Goal: Task Accomplishment & Management: Manage account settings

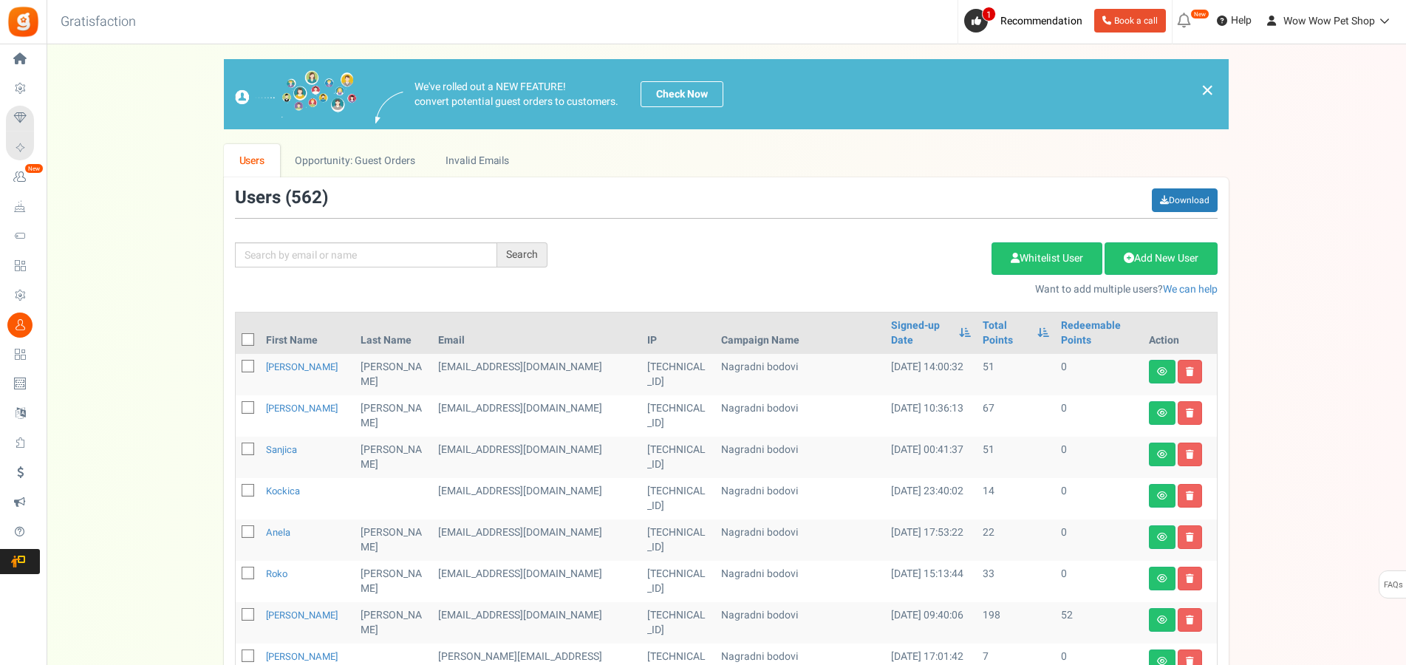
click at [361, 250] on input "text" at bounding box center [366, 254] width 262 height 25
type input "grlju"
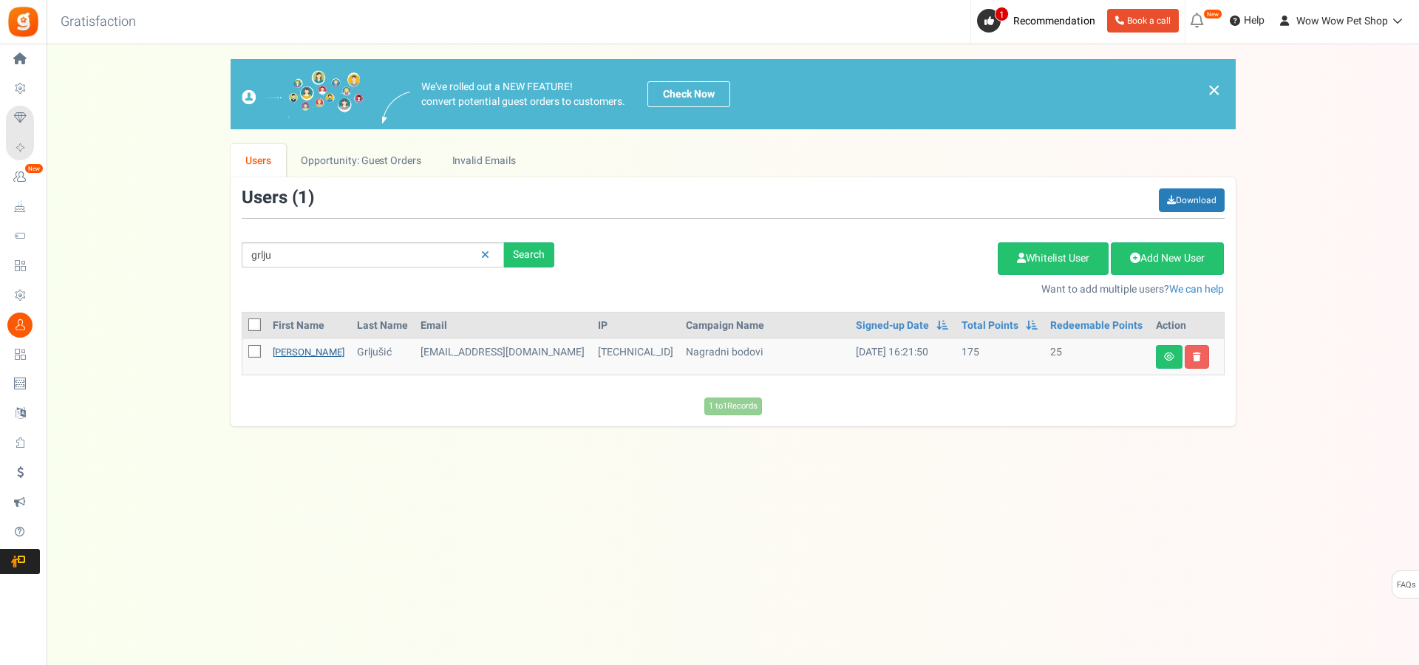
click at [284, 354] on link "[PERSON_NAME]" at bounding box center [309, 352] width 72 height 14
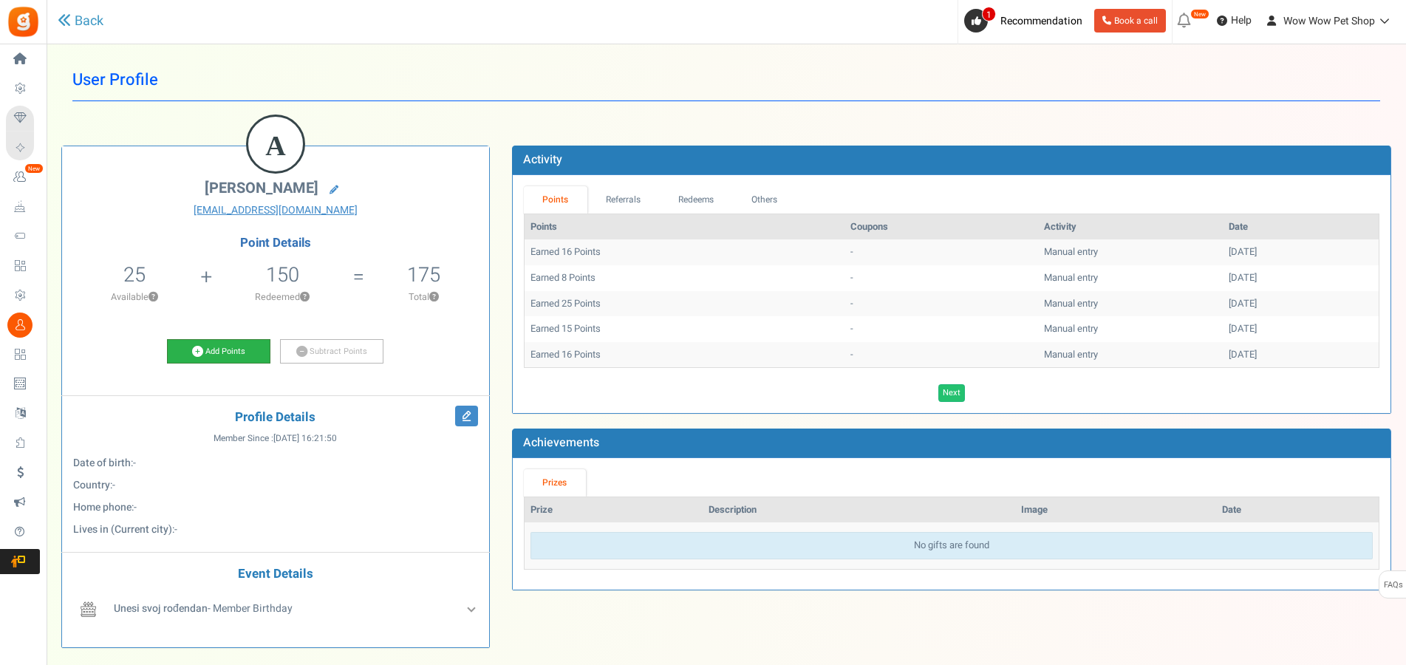
click at [225, 340] on link "Add Points" at bounding box center [218, 351] width 103 height 25
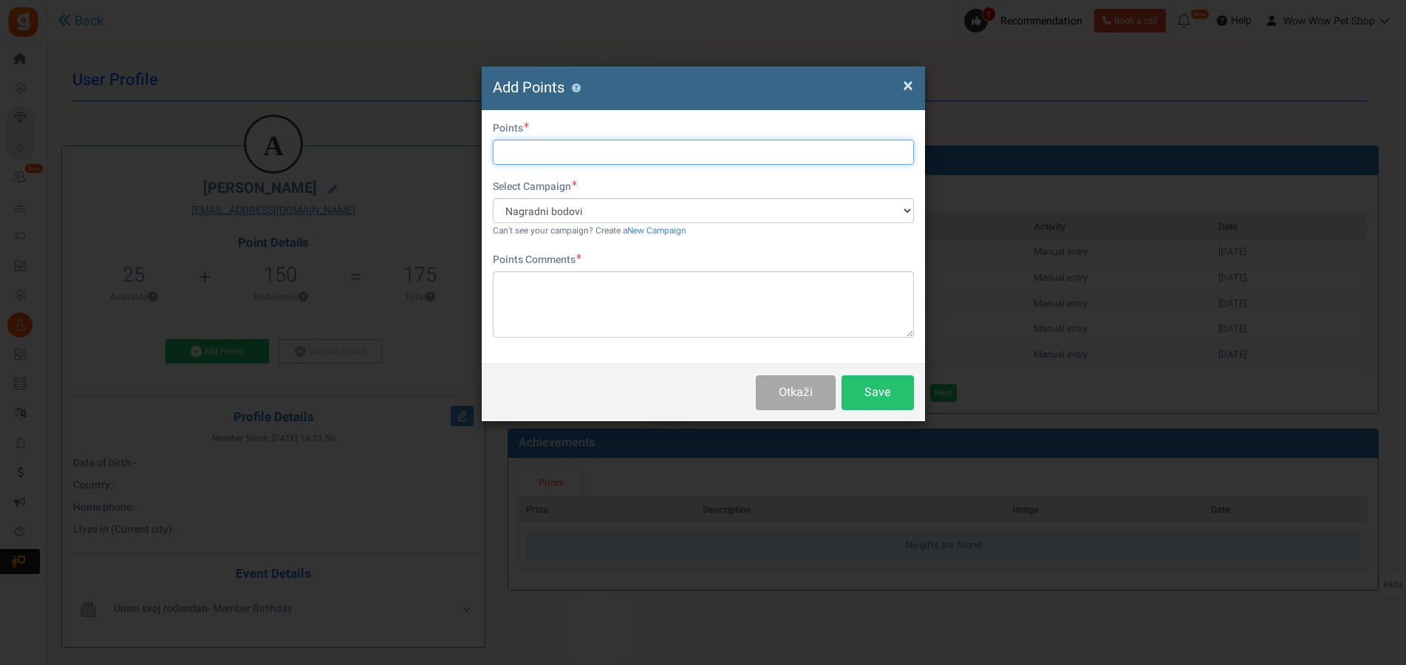
click at [537, 146] on input "text" at bounding box center [703, 152] width 421 height 25
type input "16"
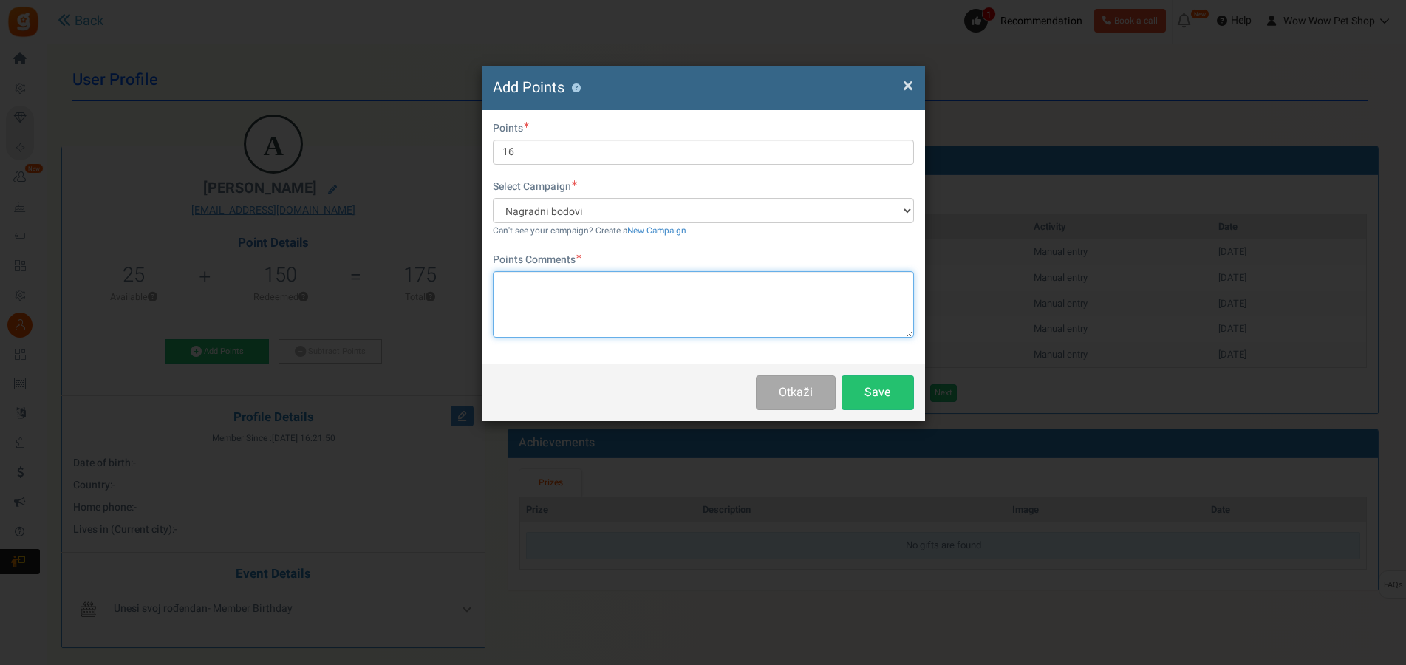
click at [595, 301] on textarea at bounding box center [703, 304] width 421 height 67
paste textarea "1317"
click at [549, 283] on textarea "Račun br .1317" at bounding box center [703, 304] width 421 height 67
click at [543, 282] on textarea "Račun br . 1317" at bounding box center [703, 304] width 421 height 67
type textarea "Račun br. 1317"
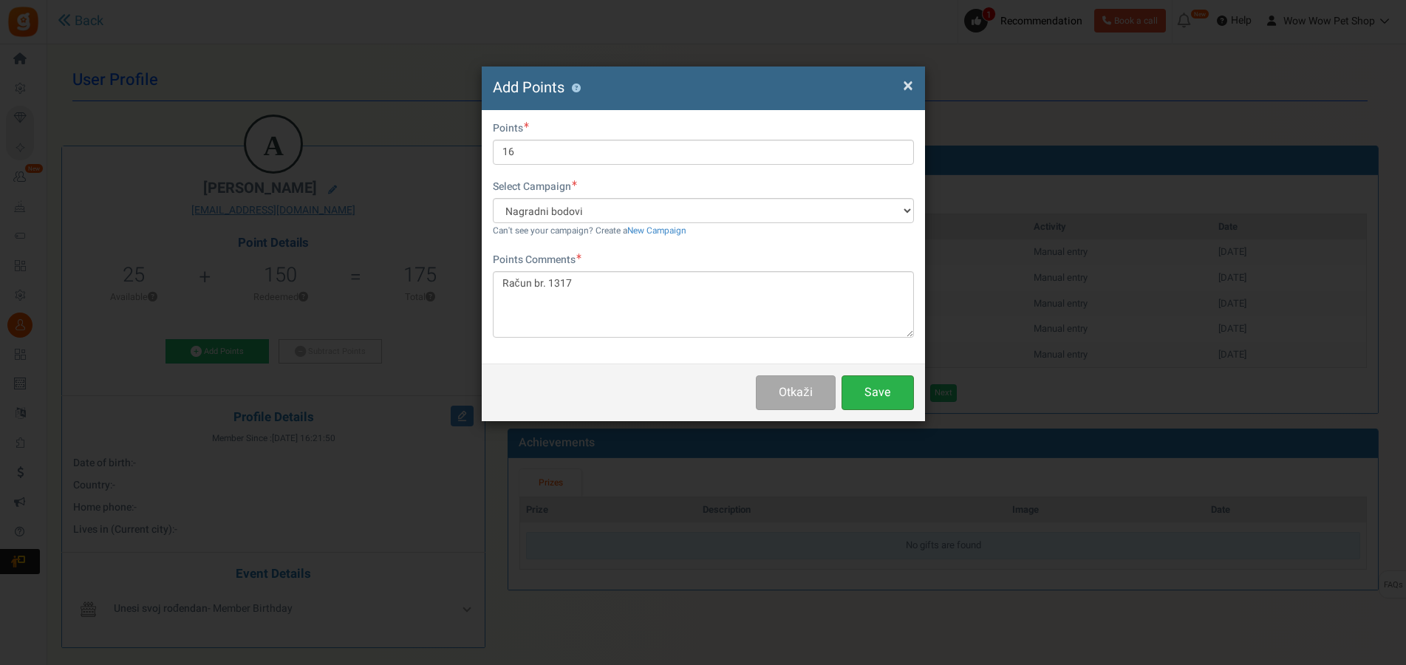
click at [882, 394] on button "Save" at bounding box center [878, 392] width 72 height 35
